Goal: Task Accomplishment & Management: Manage account settings

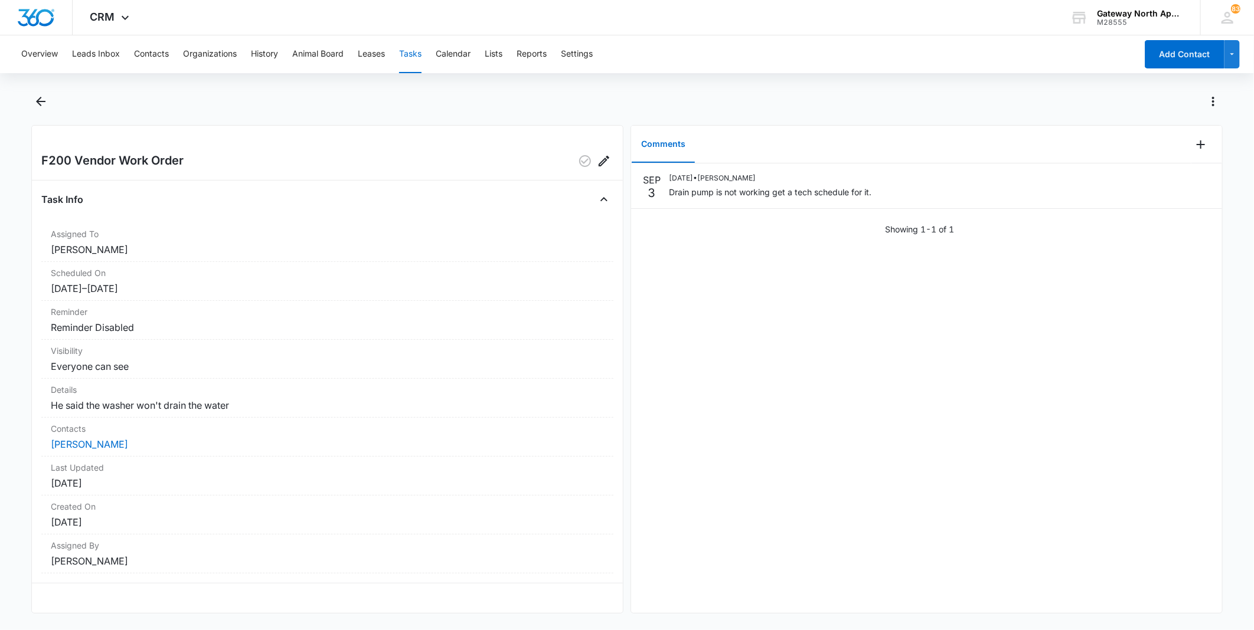
scroll to position [4, 0]
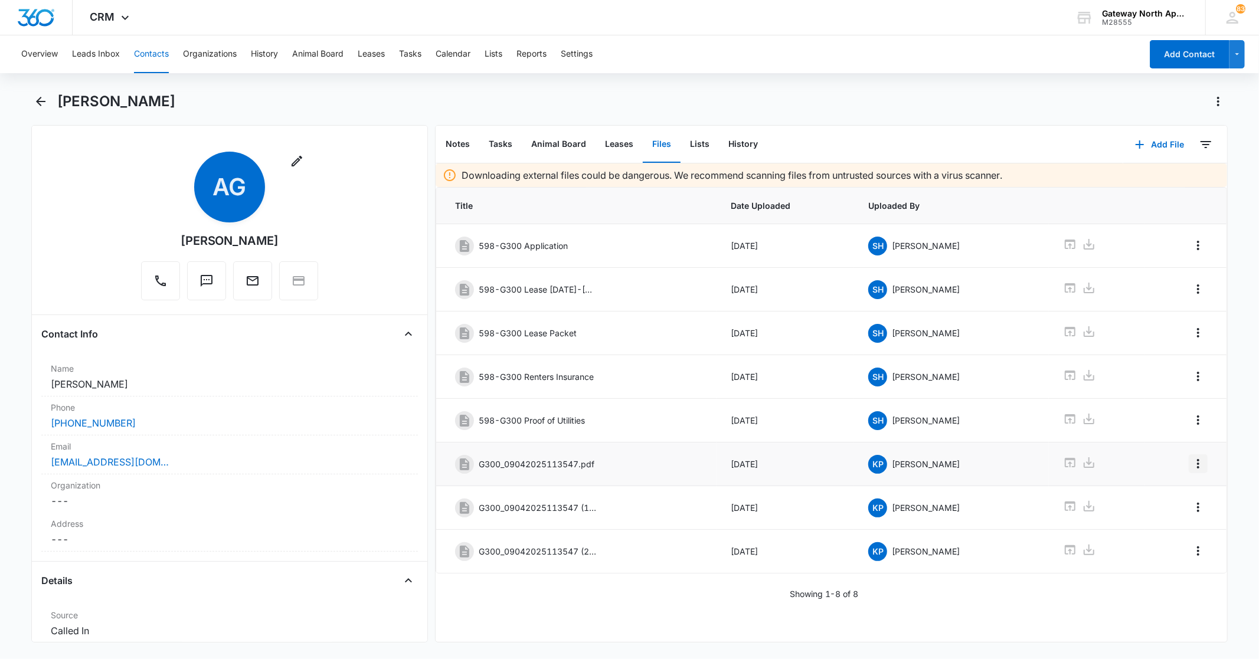
click at [1191, 471] on icon "Overflow Menu" at bounding box center [1198, 464] width 14 height 14
click at [1179, 517] on button "Delete" at bounding box center [1163, 520] width 67 height 18
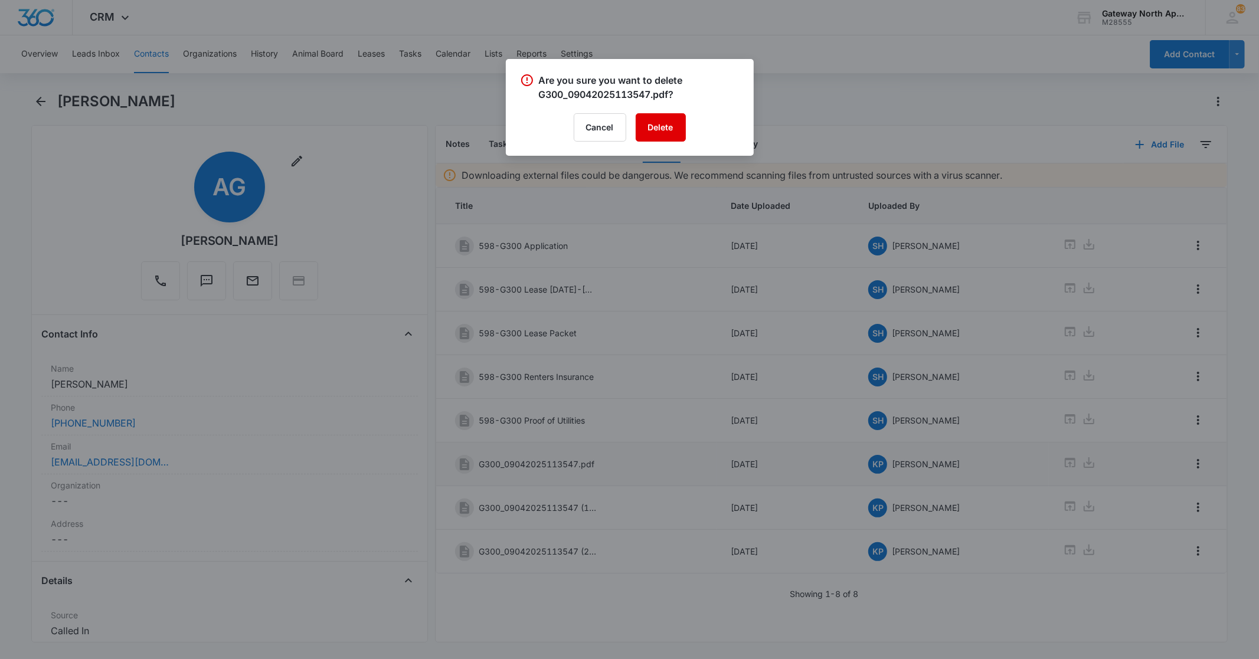
click at [676, 128] on button "Delete" at bounding box center [661, 127] width 50 height 28
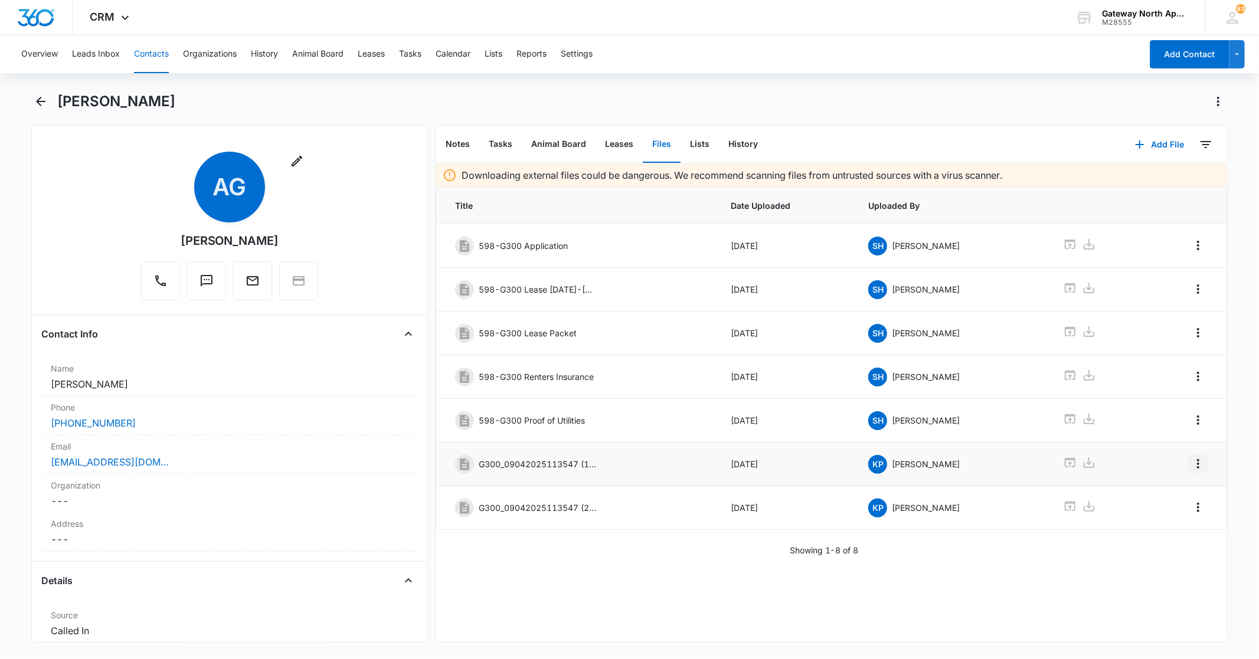
click at [1197, 468] on icon "Overflow Menu" at bounding box center [1198, 463] width 2 height 9
click at [1169, 516] on button "Delete" at bounding box center [1163, 520] width 67 height 18
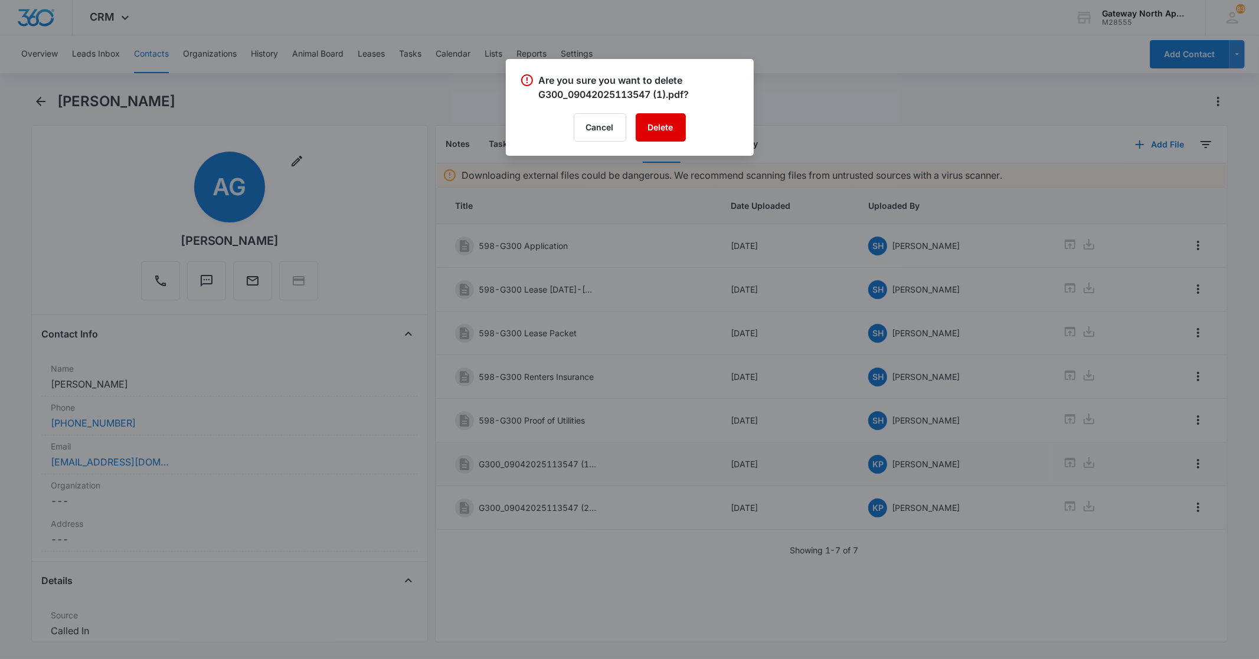
click at [667, 122] on button "Delete" at bounding box center [661, 127] width 50 height 28
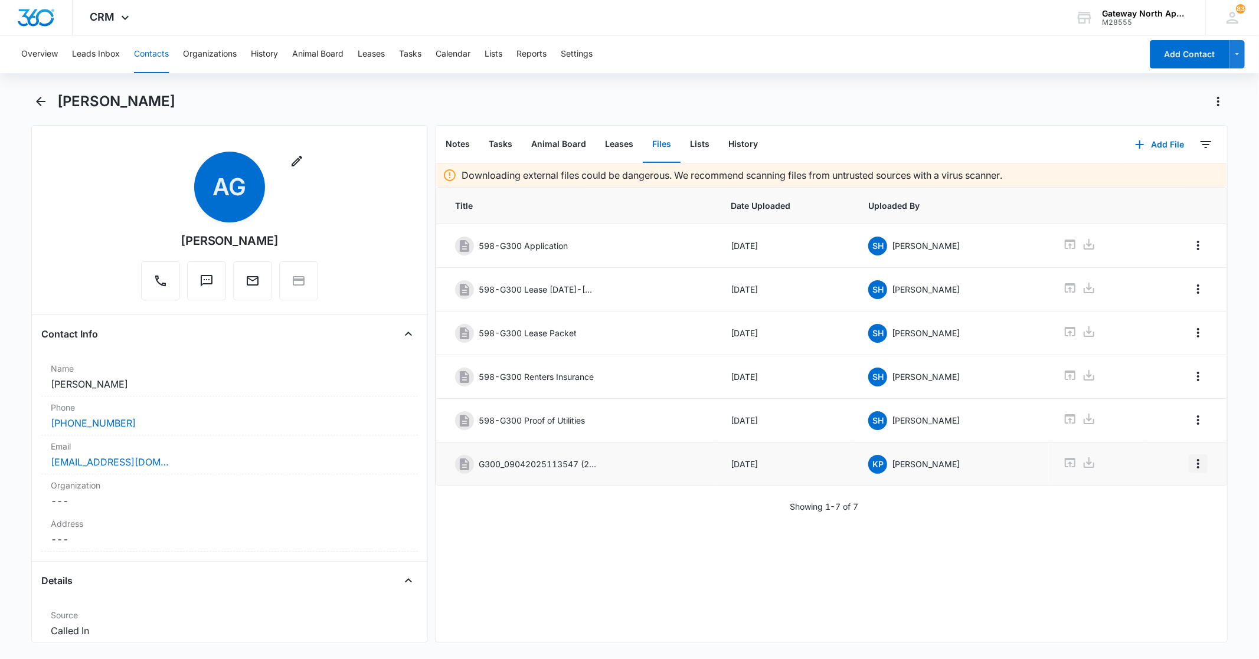
click at [1197, 469] on icon "Overflow Menu" at bounding box center [1198, 463] width 2 height 9
click at [1179, 506] on button "Edit" at bounding box center [1163, 502] width 67 height 18
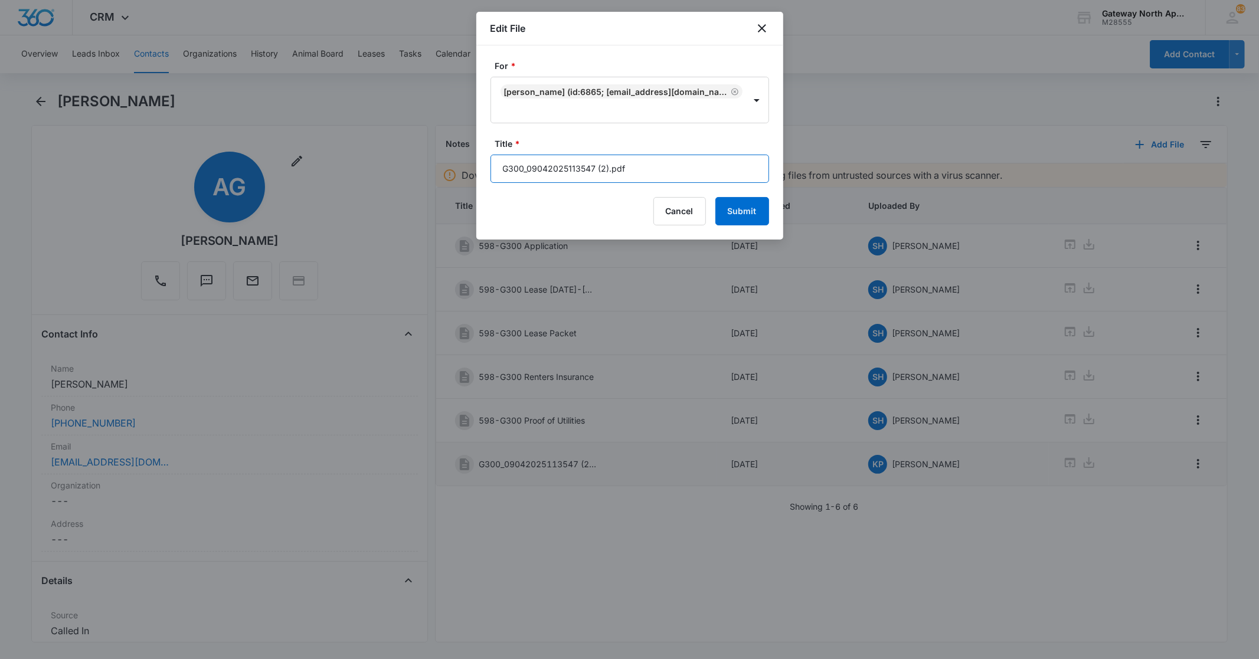
click at [628, 166] on input "G300_09042025113547 (2).pdf" at bounding box center [630, 169] width 279 height 28
type input "G"
type input "598-G300 Inspection Report"
click at [751, 207] on button "Submit" at bounding box center [742, 211] width 54 height 28
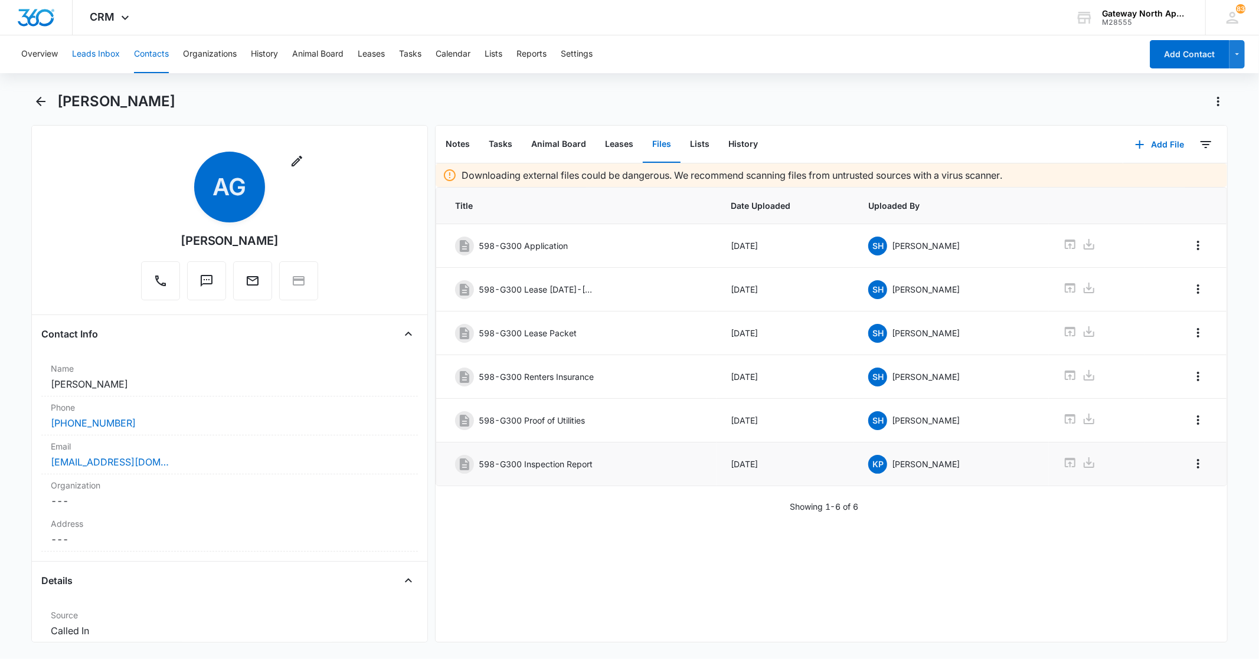
click at [96, 54] on button "Leads Inbox" at bounding box center [96, 54] width 48 height 38
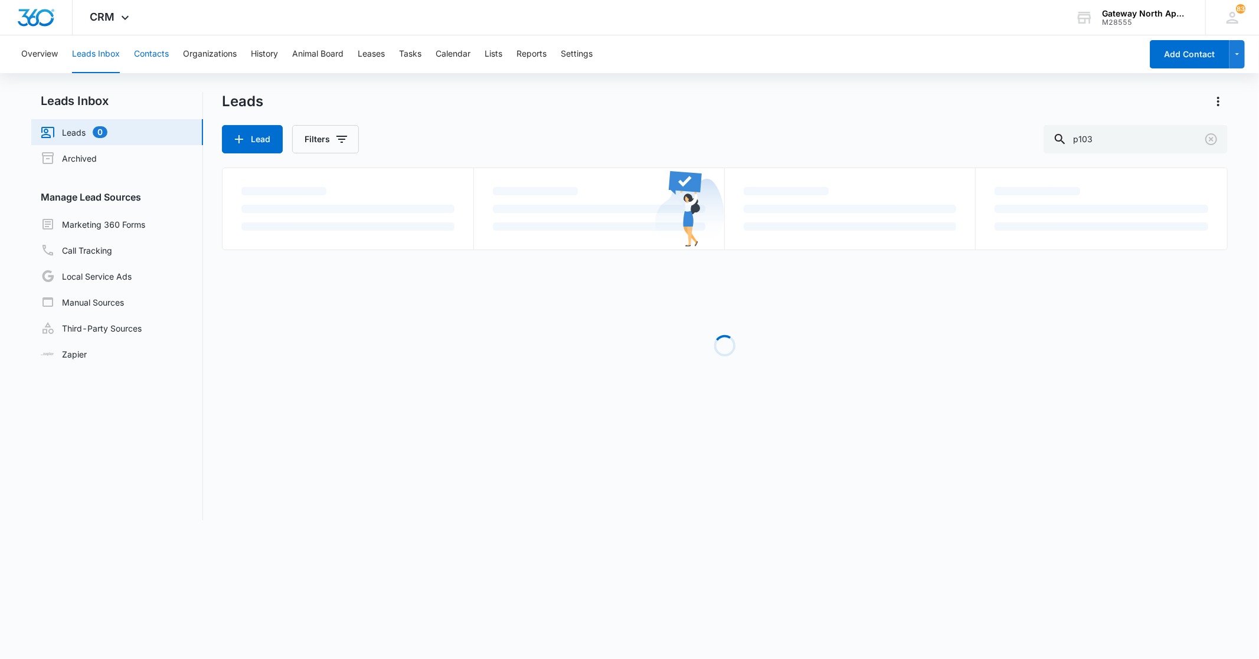
click at [142, 54] on button "Contacts" at bounding box center [151, 54] width 35 height 38
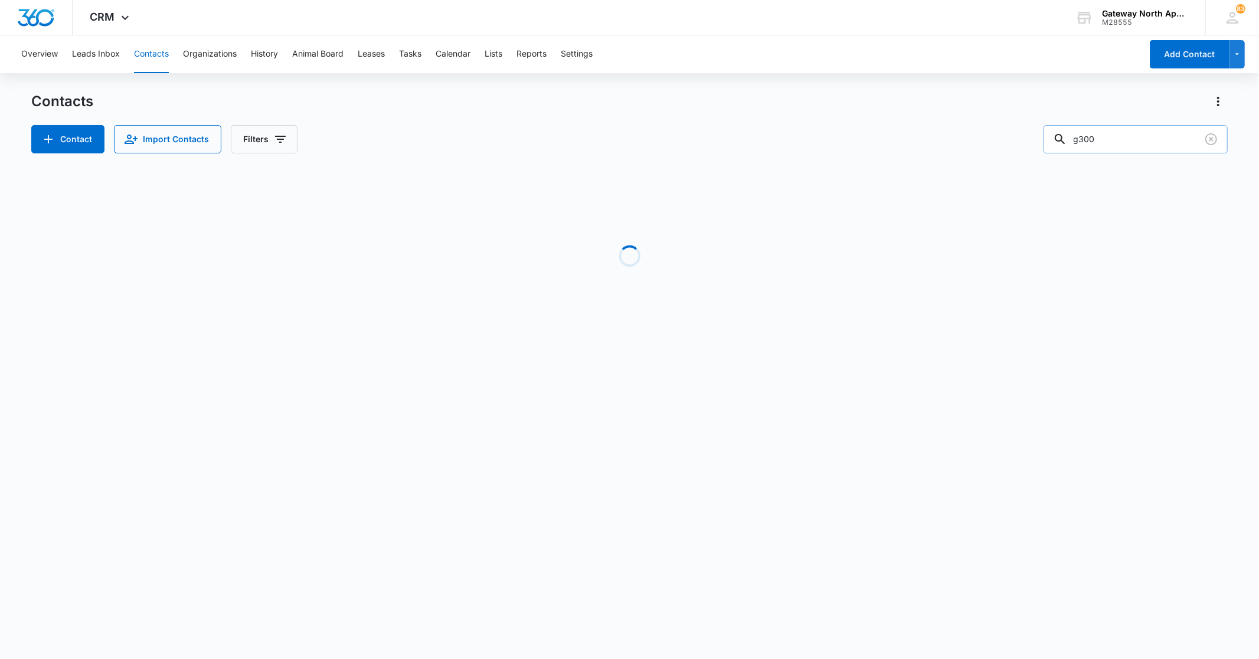
click at [1123, 146] on input "g300" at bounding box center [1136, 139] width 184 height 28
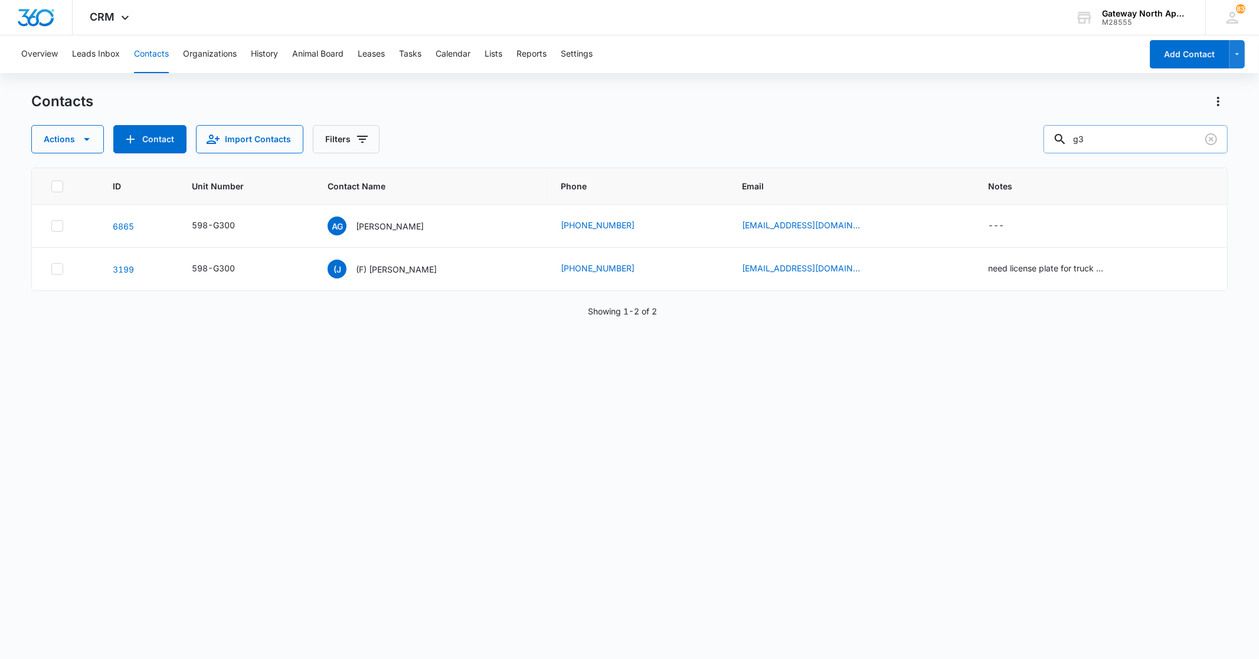
type input "g"
type input "p307"
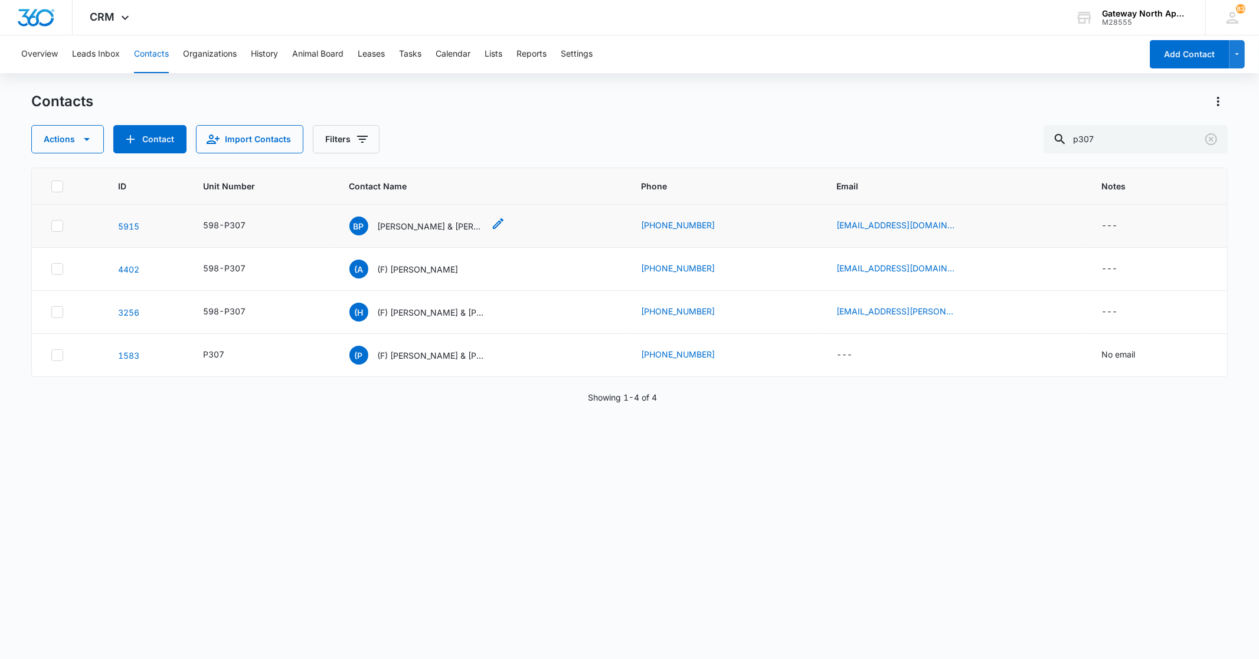
click at [393, 221] on p "[PERSON_NAME] & [PERSON_NAME]" at bounding box center [431, 226] width 106 height 12
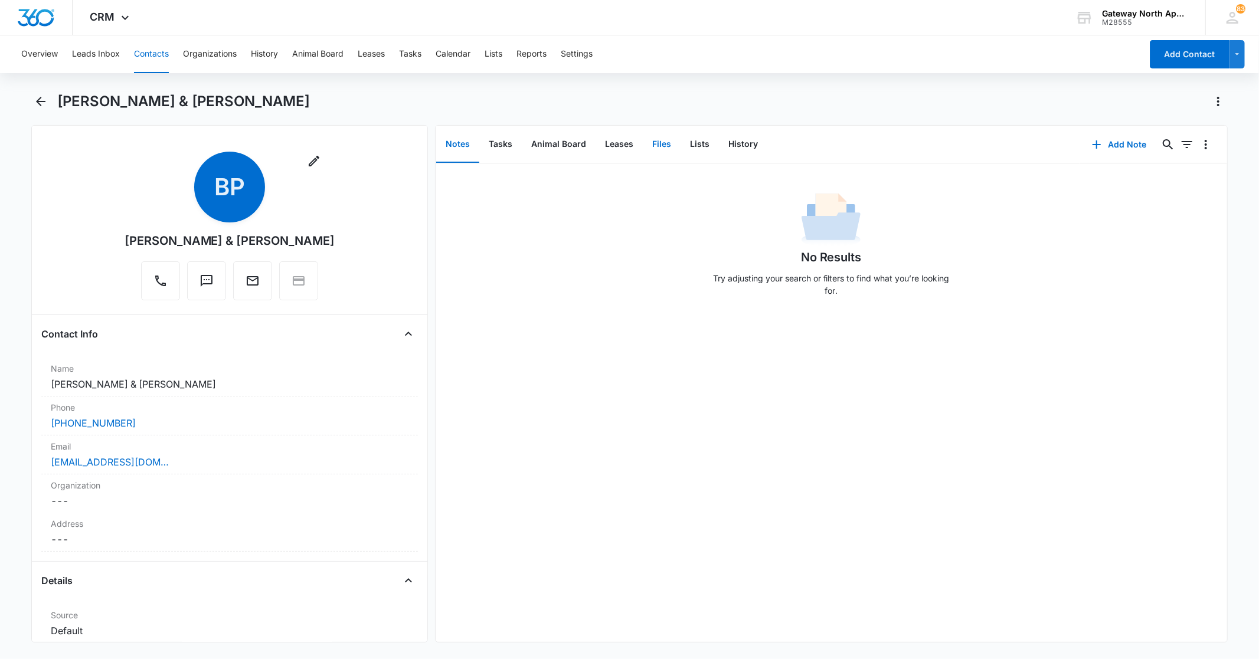
click at [658, 145] on button "Files" at bounding box center [662, 144] width 38 height 37
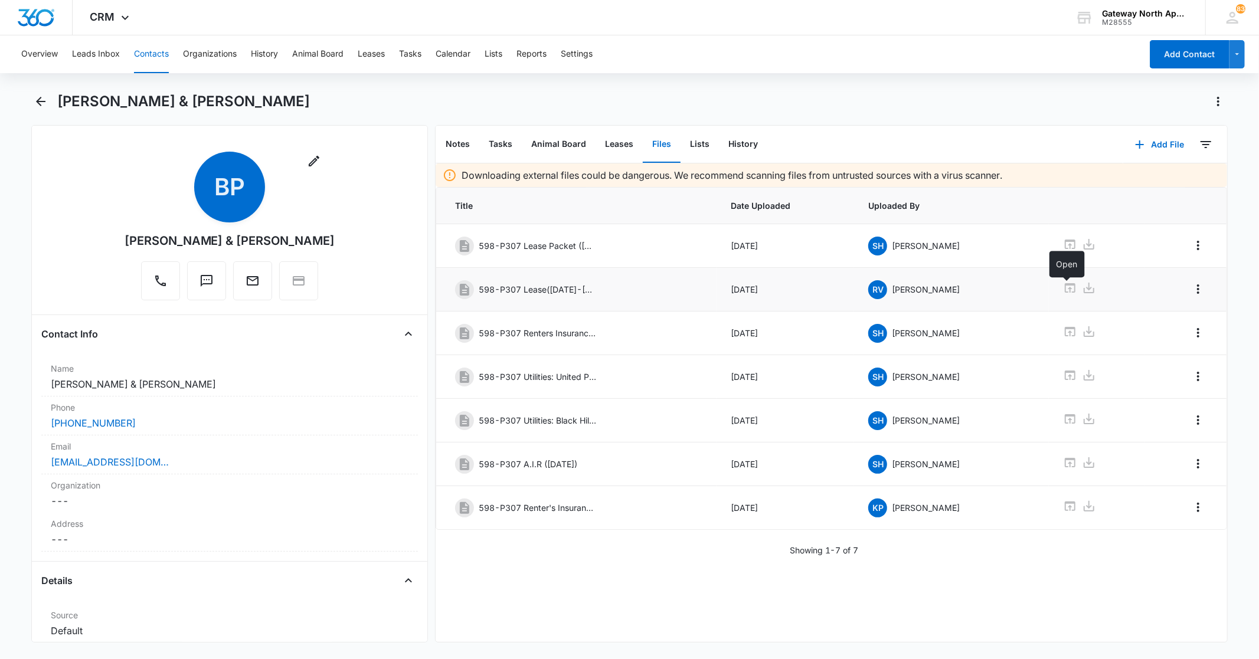
click at [1067, 286] on icon at bounding box center [1070, 287] width 11 height 9
click at [142, 51] on button "Contacts" at bounding box center [151, 54] width 35 height 38
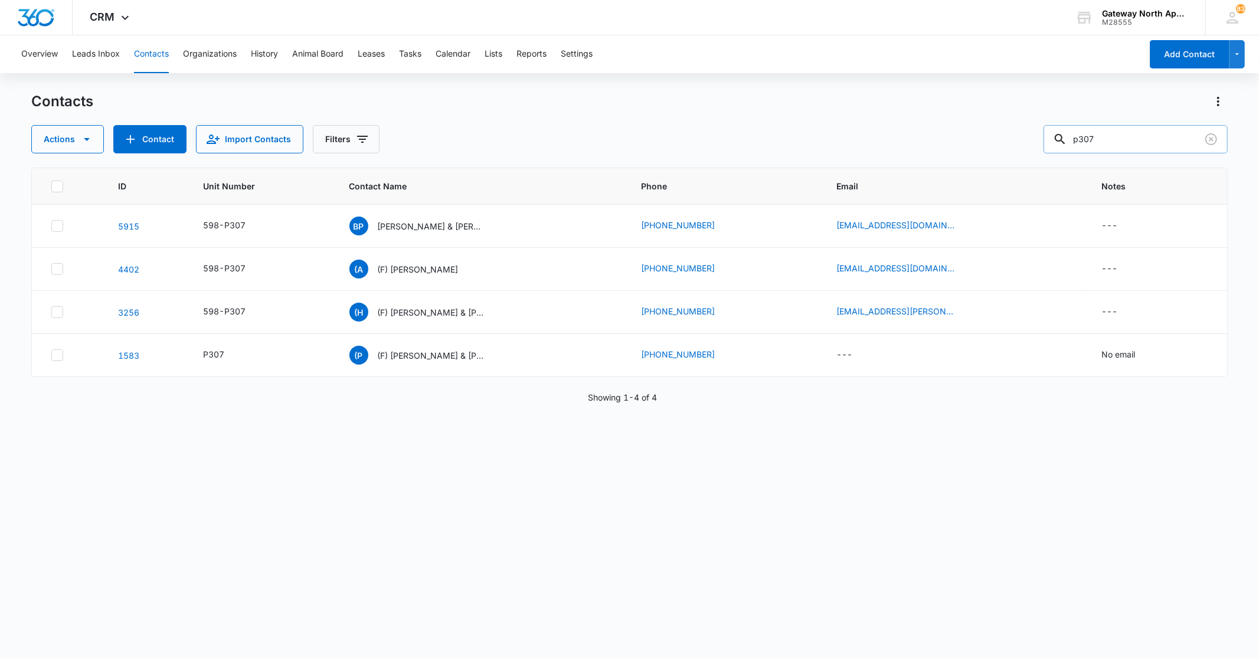
click at [1136, 142] on input "p307" at bounding box center [1136, 139] width 184 height 28
type input "p"
type input "kole west"
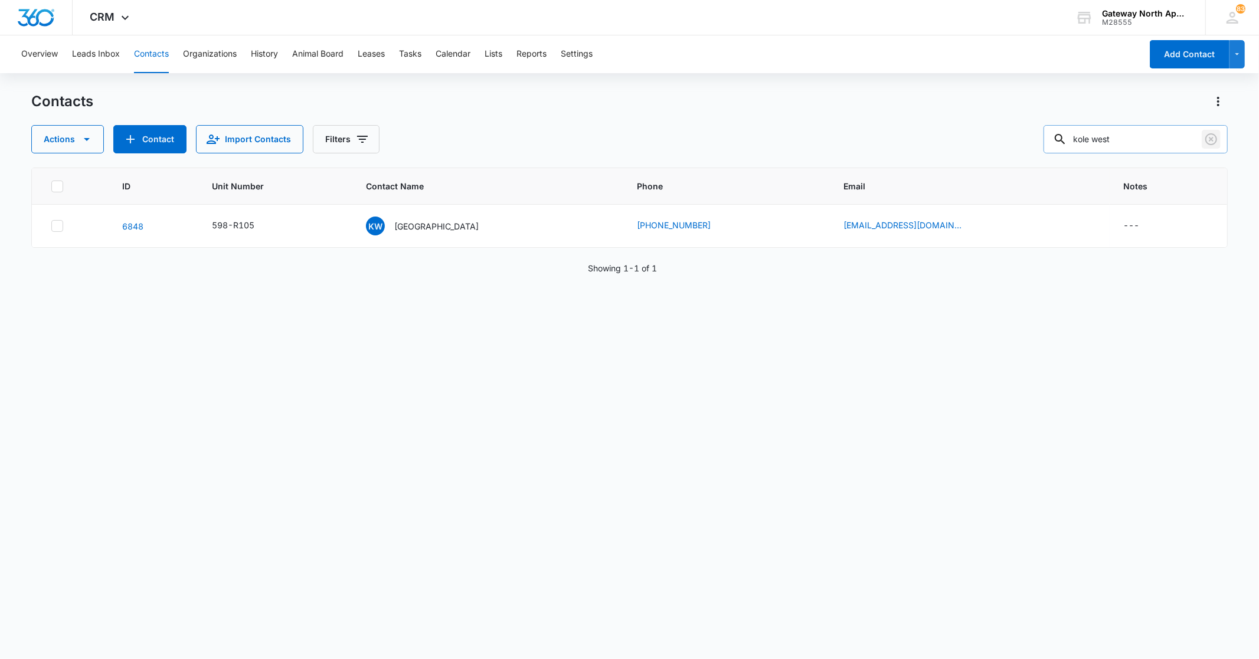
drag, startPoint x: 1208, startPoint y: 139, endPoint x: 1204, endPoint y: 145, distance: 6.9
click at [1207, 143] on icon "Clear" at bounding box center [1211, 139] width 14 height 14
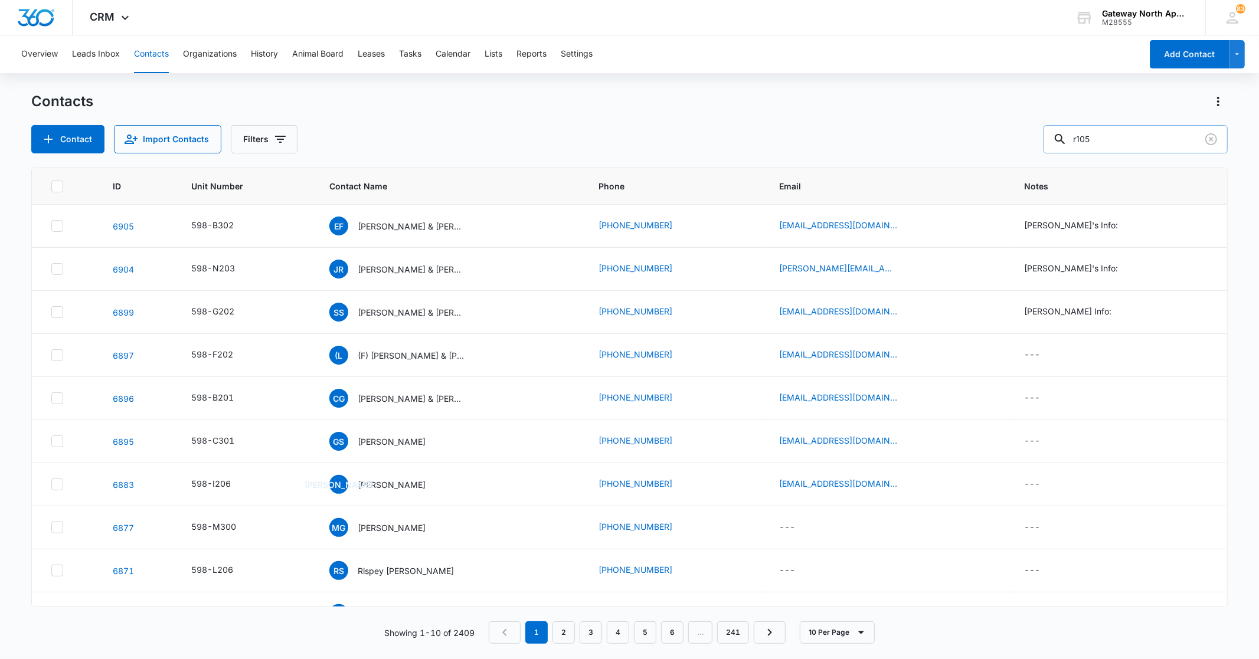
type input "r105"
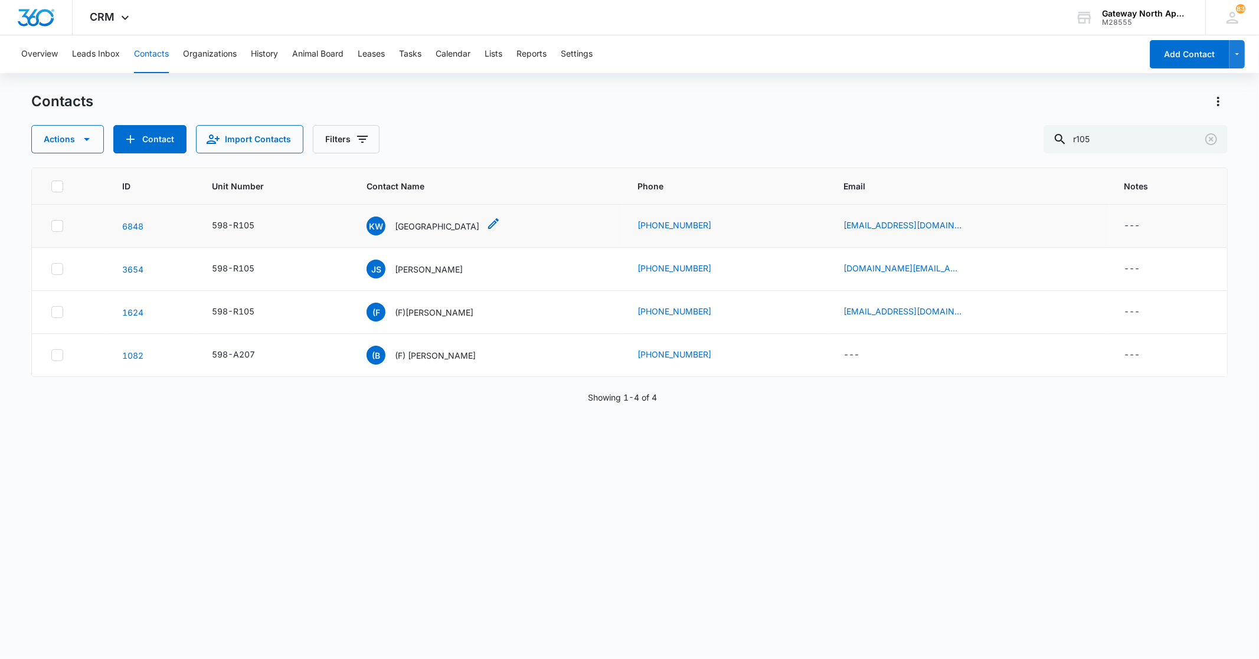
click at [430, 227] on p "[GEOGRAPHIC_DATA]" at bounding box center [437, 226] width 84 height 12
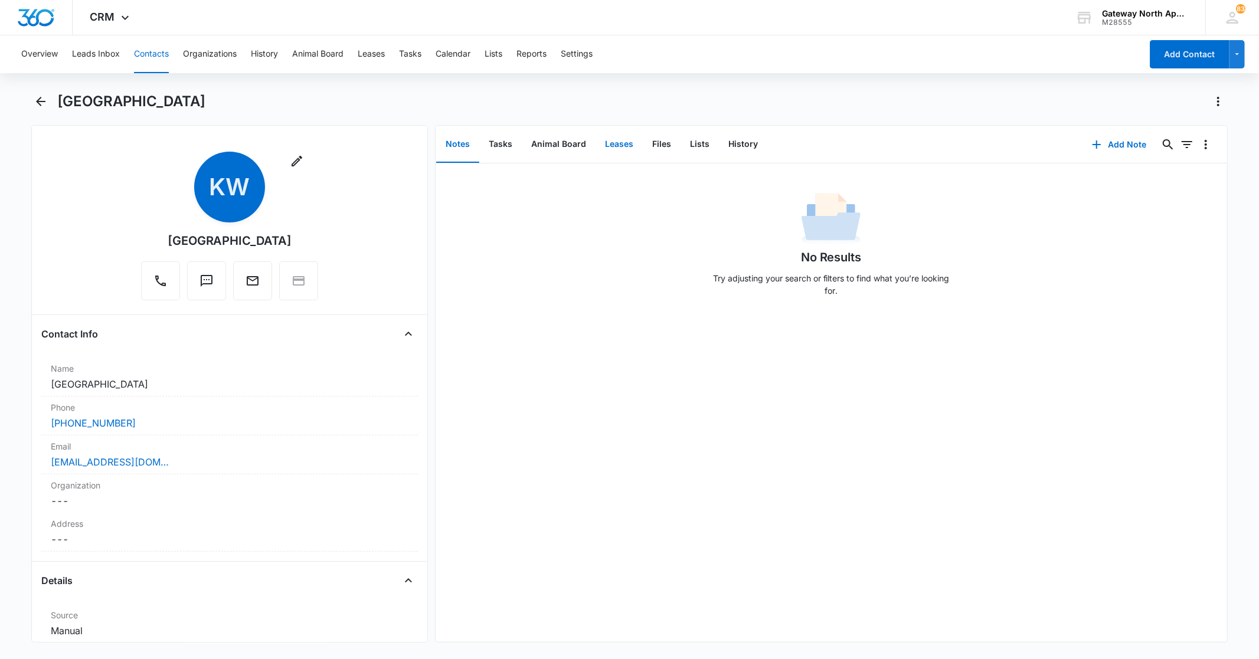
click at [625, 144] on button "Leases" at bounding box center [619, 144] width 47 height 37
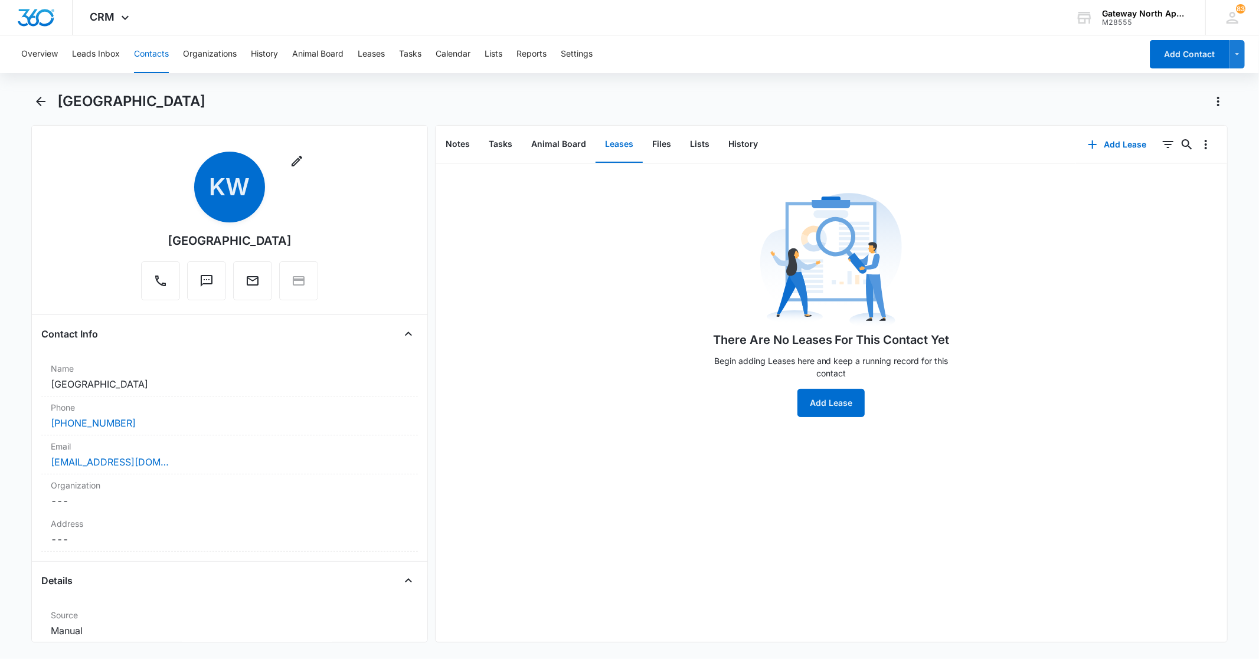
click at [624, 148] on button "Leases" at bounding box center [619, 144] width 47 height 37
click at [163, 58] on button "Contacts" at bounding box center [151, 54] width 35 height 38
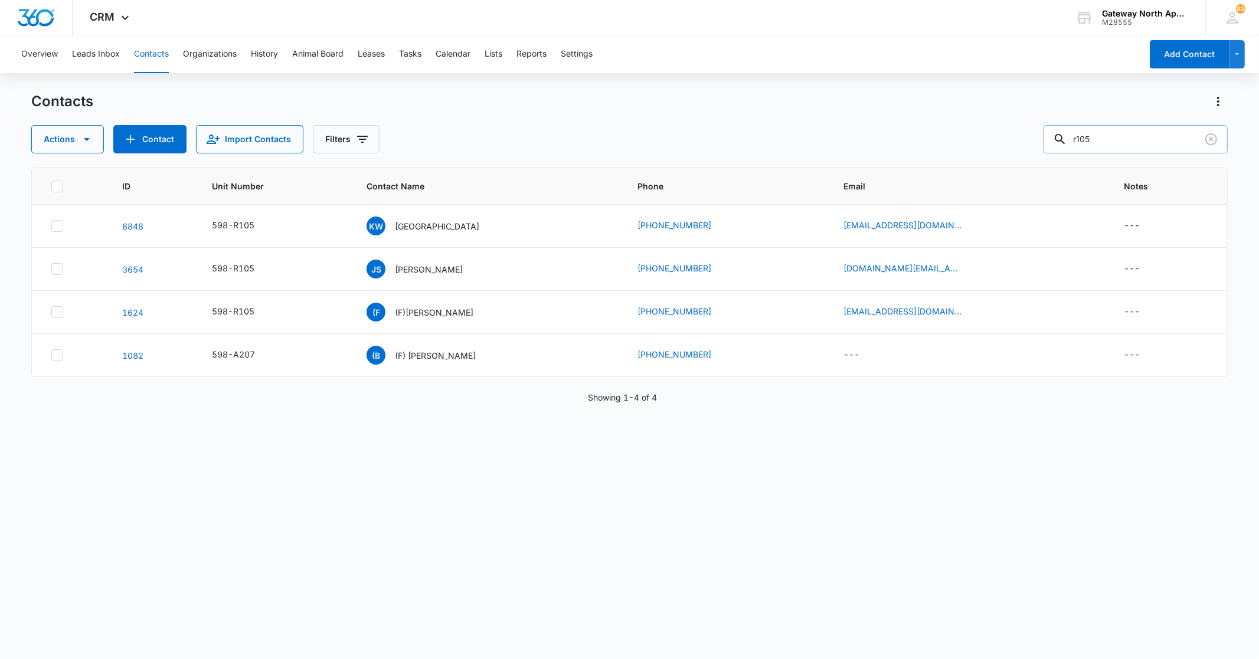
click at [1136, 143] on input "r105" at bounding box center [1136, 139] width 184 height 28
type input "r"
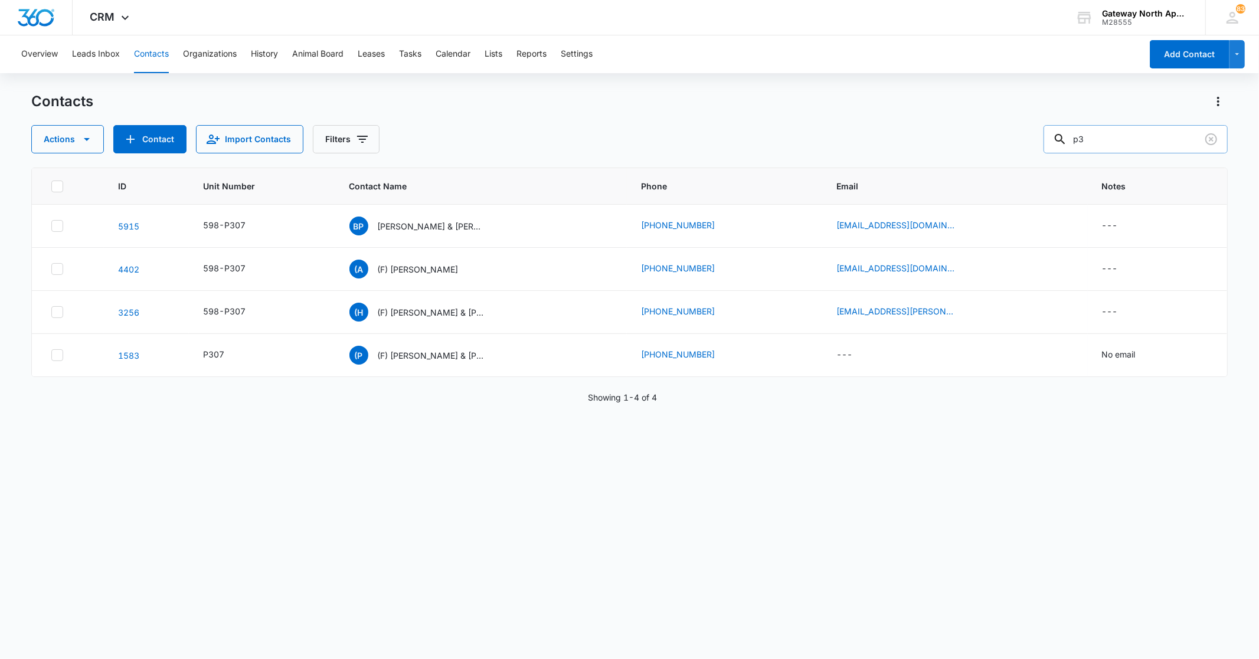
type input "p"
type input "j201"
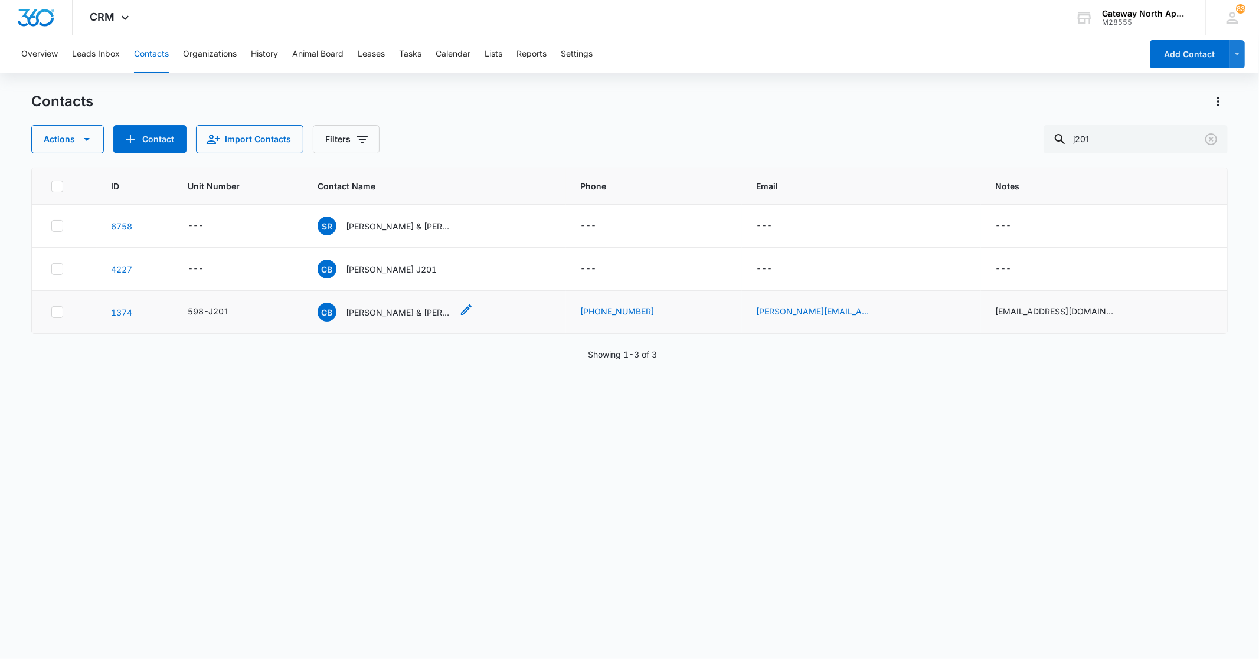
click at [402, 313] on p "[PERSON_NAME] & [PERSON_NAME]" at bounding box center [399, 312] width 106 height 12
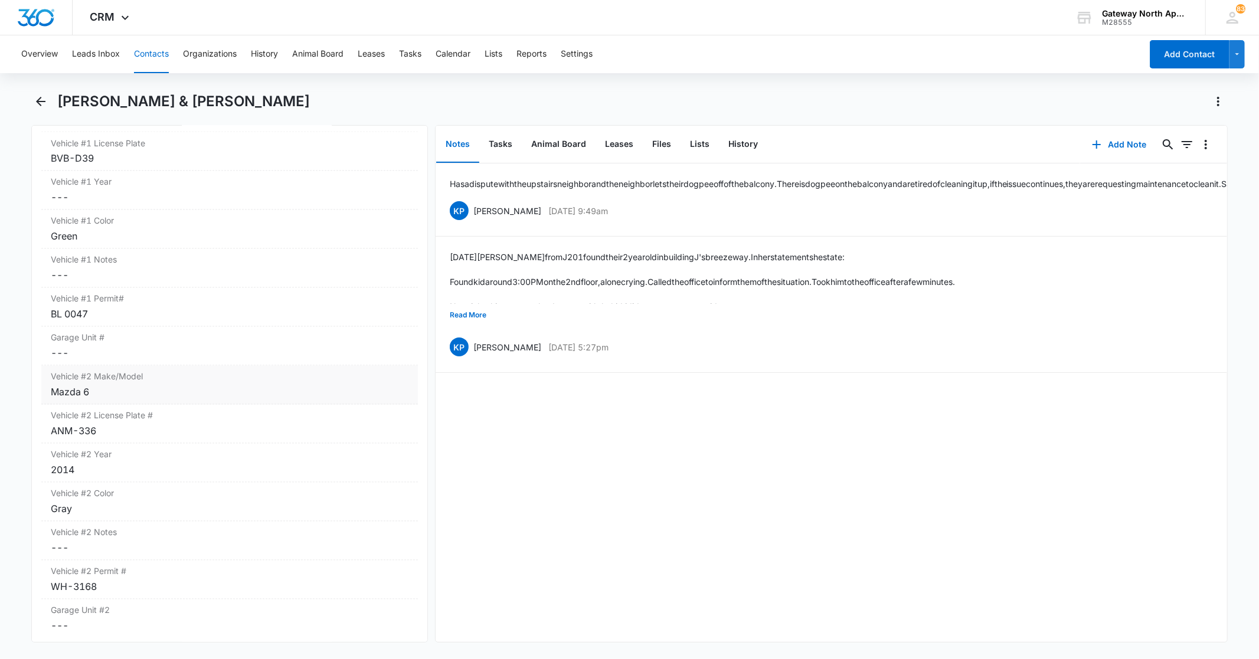
scroll to position [1836, 0]
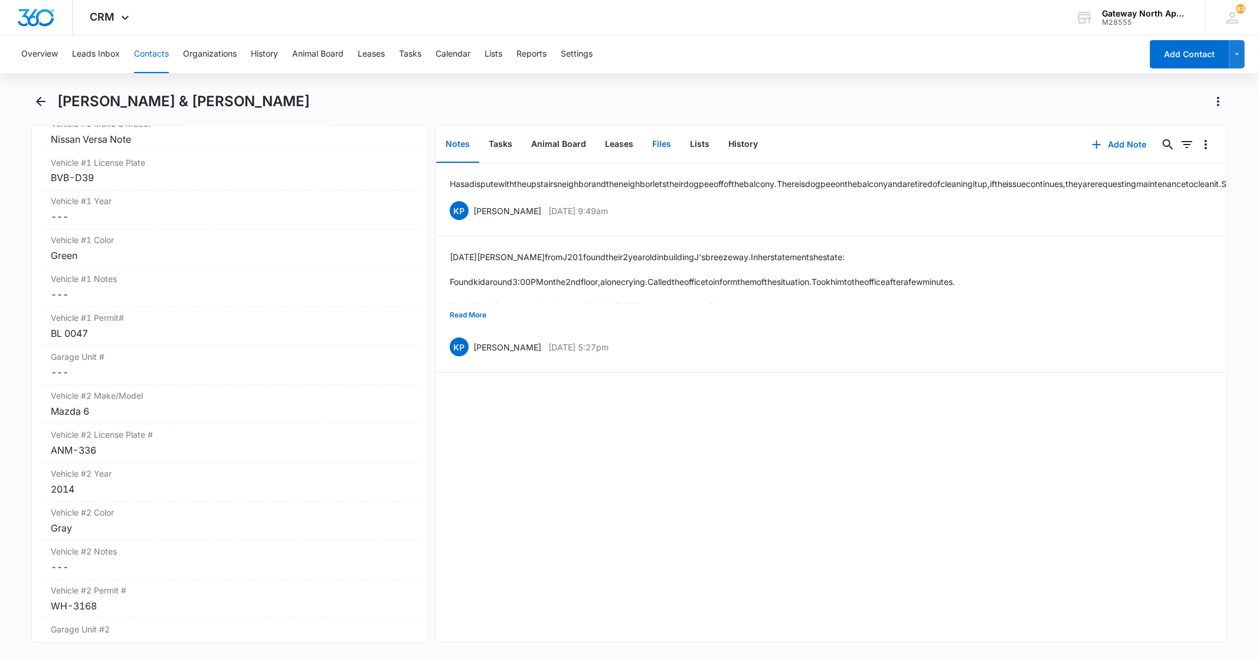
click at [665, 145] on button "Files" at bounding box center [662, 144] width 38 height 37
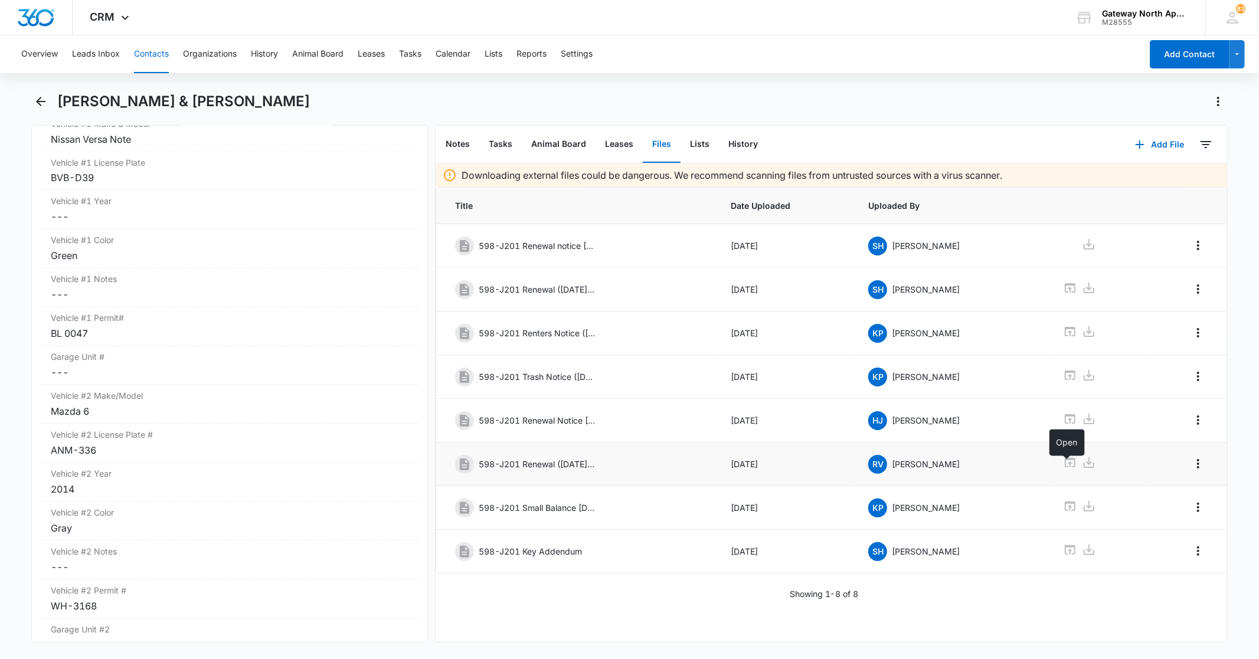
click at [1066, 467] on icon at bounding box center [1070, 463] width 14 height 14
